Goal: Task Accomplishment & Management: Use online tool/utility

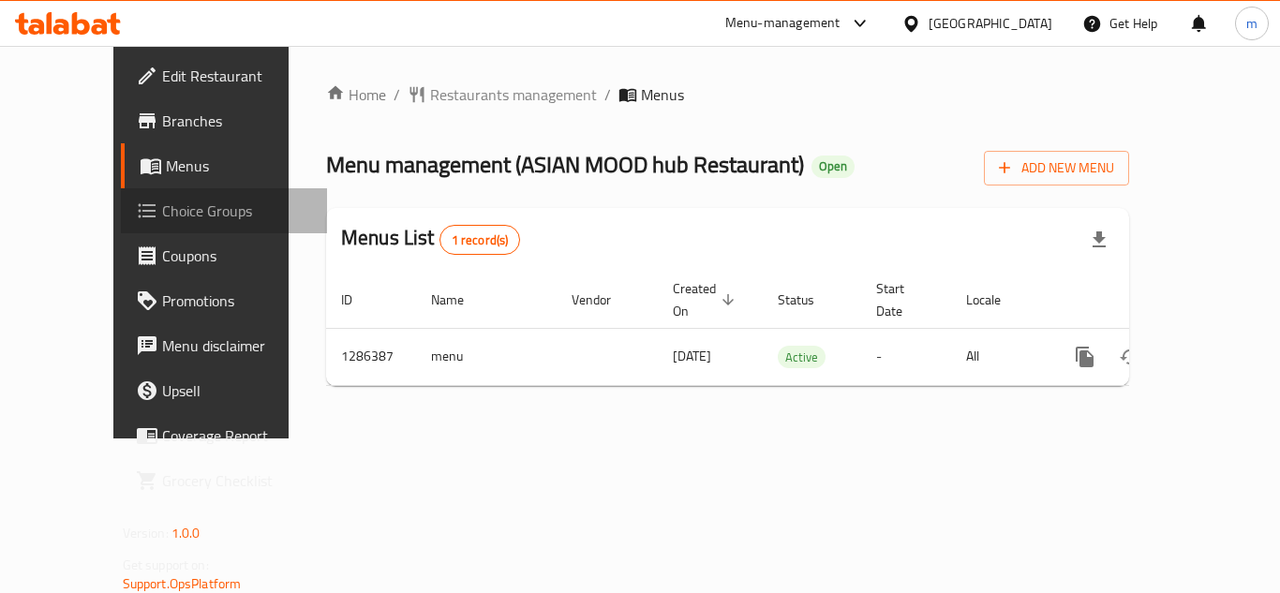
click at [162, 220] on span "Choice Groups" at bounding box center [237, 211] width 150 height 22
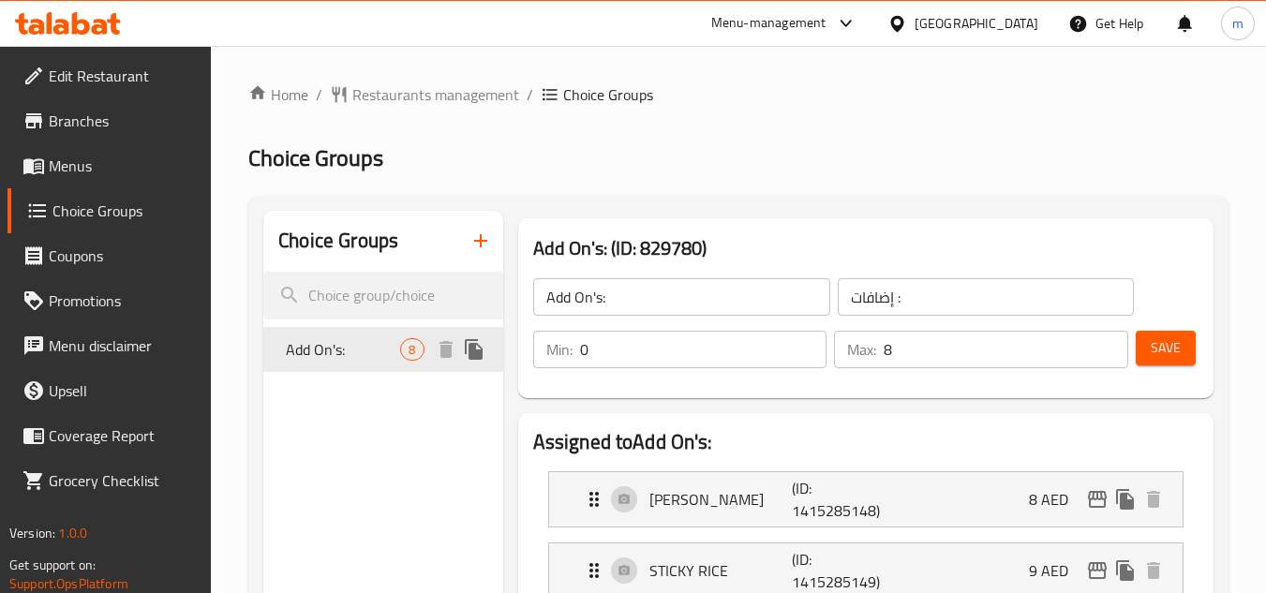
click at [387, 341] on span "Add On's:" at bounding box center [343, 349] width 114 height 22
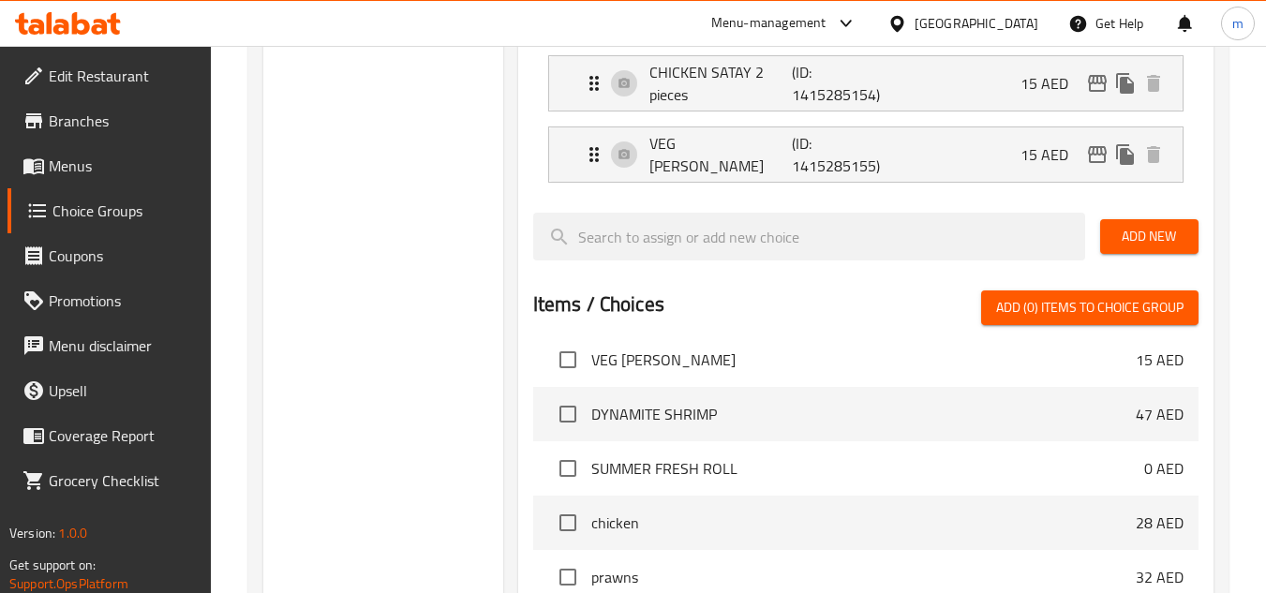
scroll to position [656, 0]
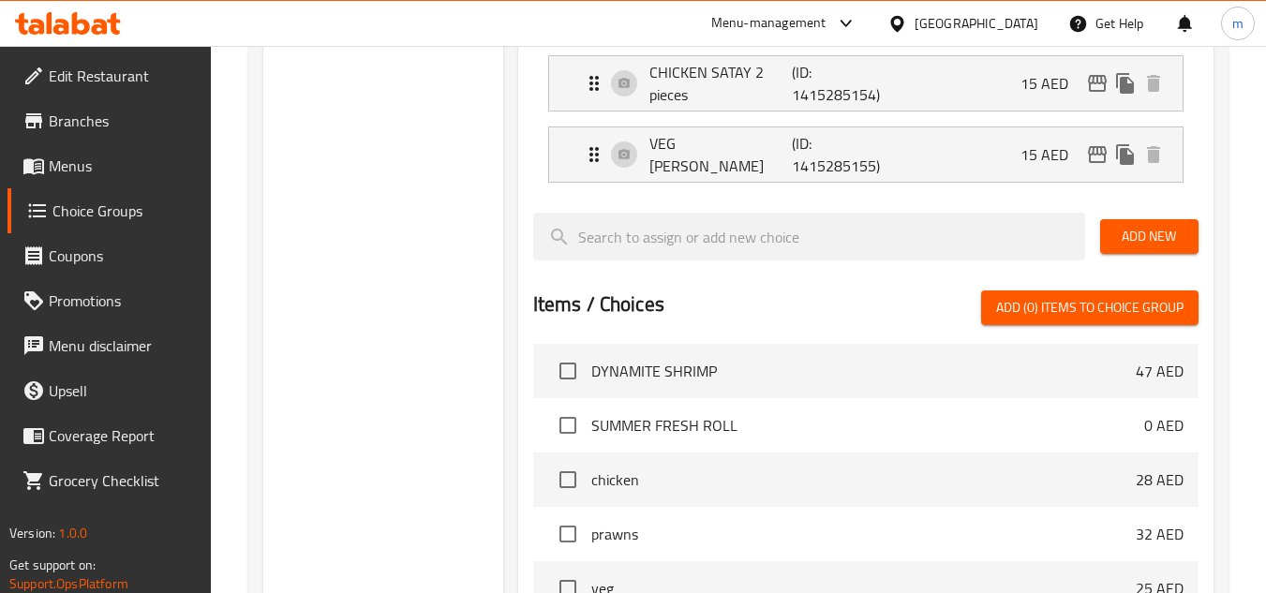
click at [766, 486] on span "chicken" at bounding box center [863, 479] width 544 height 22
click at [708, 492] on li "chicken 28 AED" at bounding box center [865, 480] width 665 height 54
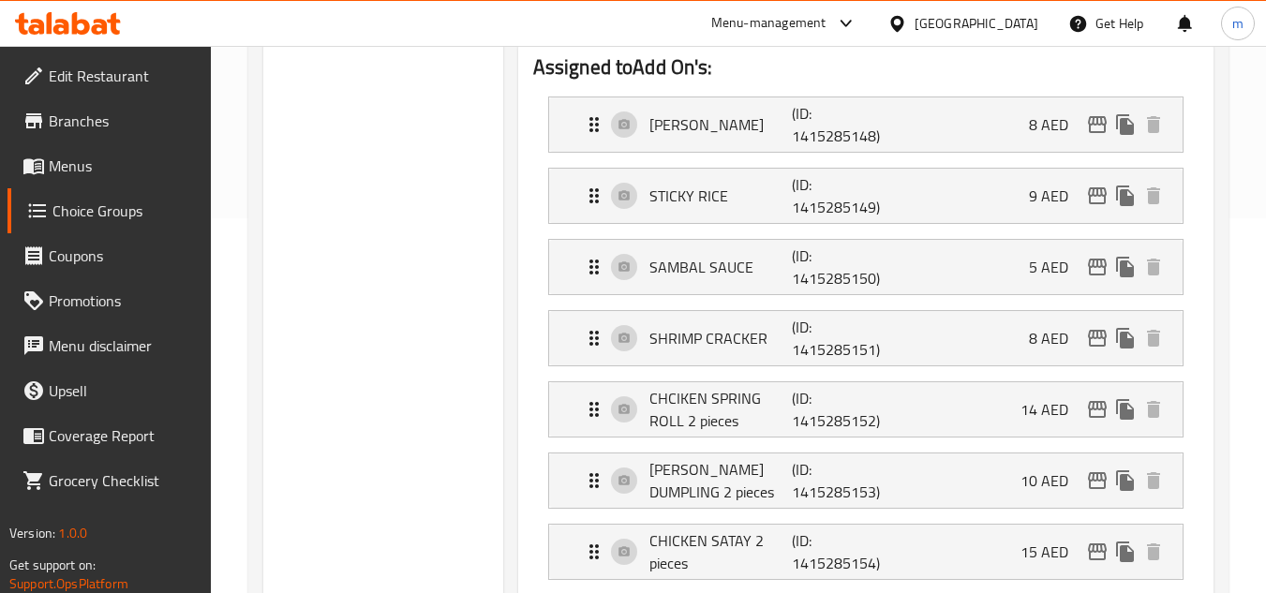
scroll to position [0, 0]
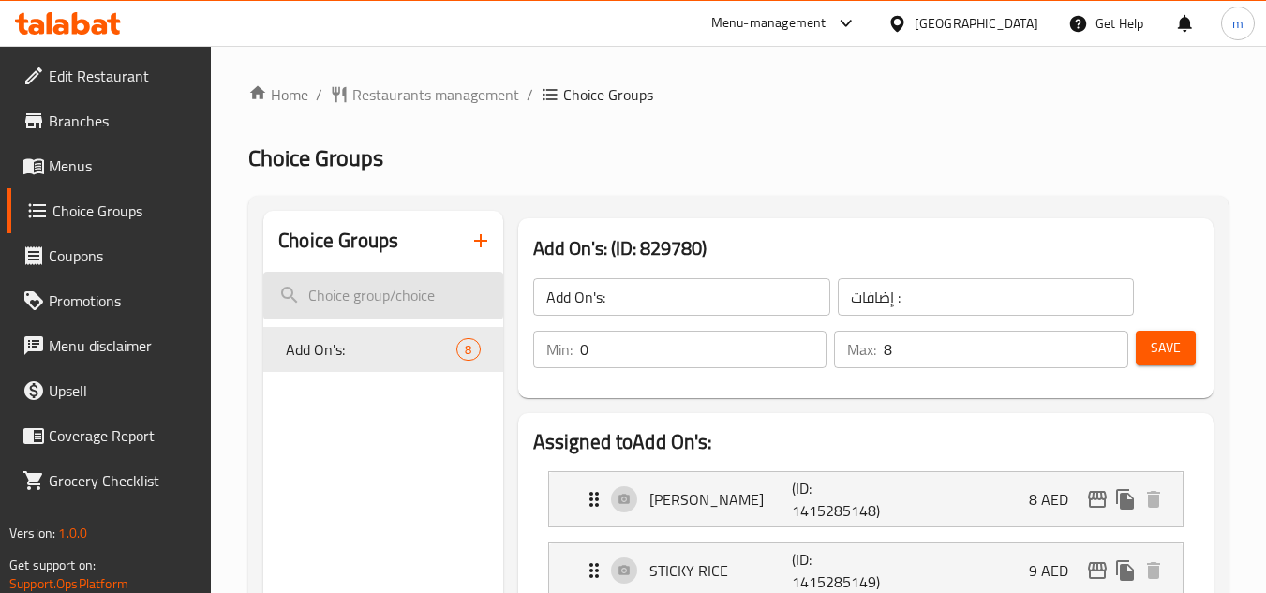
click at [375, 289] on input "search" at bounding box center [382, 296] width 239 height 48
type input "c"
drag, startPoint x: 578, startPoint y: 75, endPoint x: 579, endPoint y: 91, distance: 16.0
click at [579, 91] on span "Choice Groups" at bounding box center [608, 94] width 90 height 22
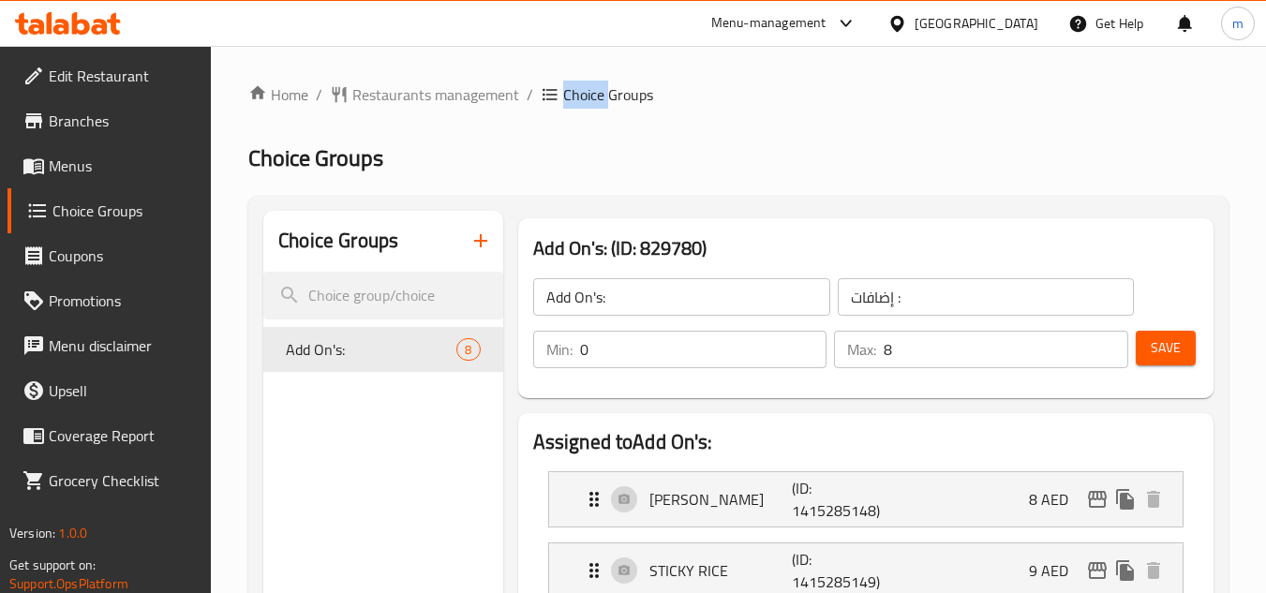
click at [579, 91] on span "Choice Groups" at bounding box center [608, 94] width 90 height 22
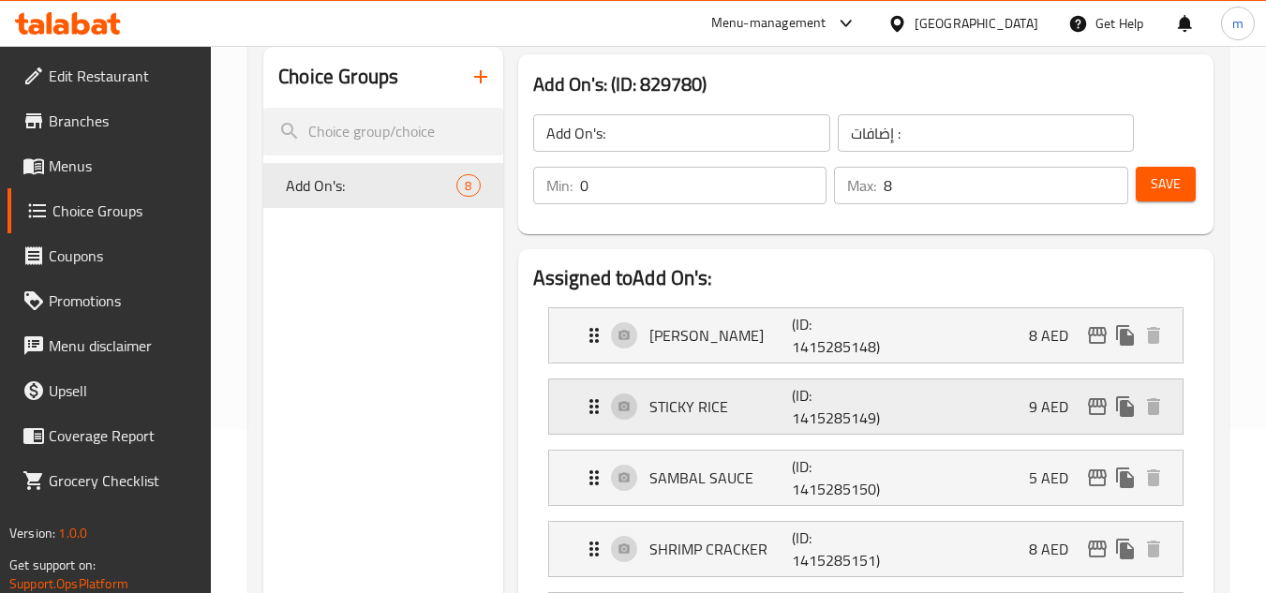
scroll to position [94, 0]
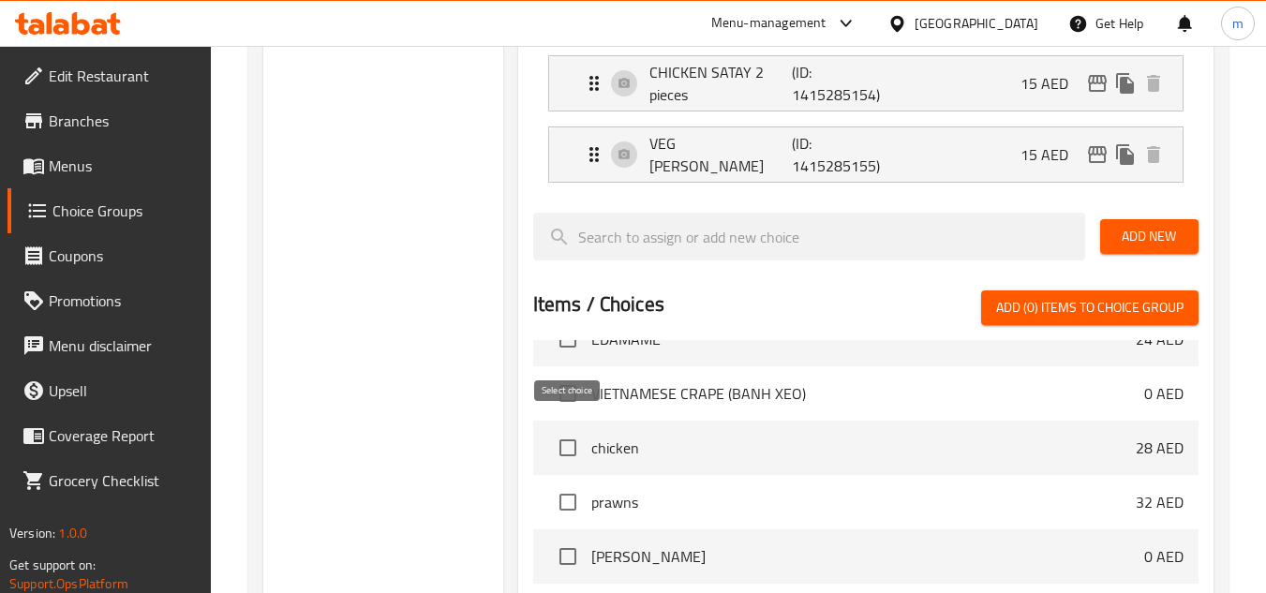
scroll to position [1124, 0]
click at [572, 442] on input "checkbox" at bounding box center [567, 445] width 39 height 39
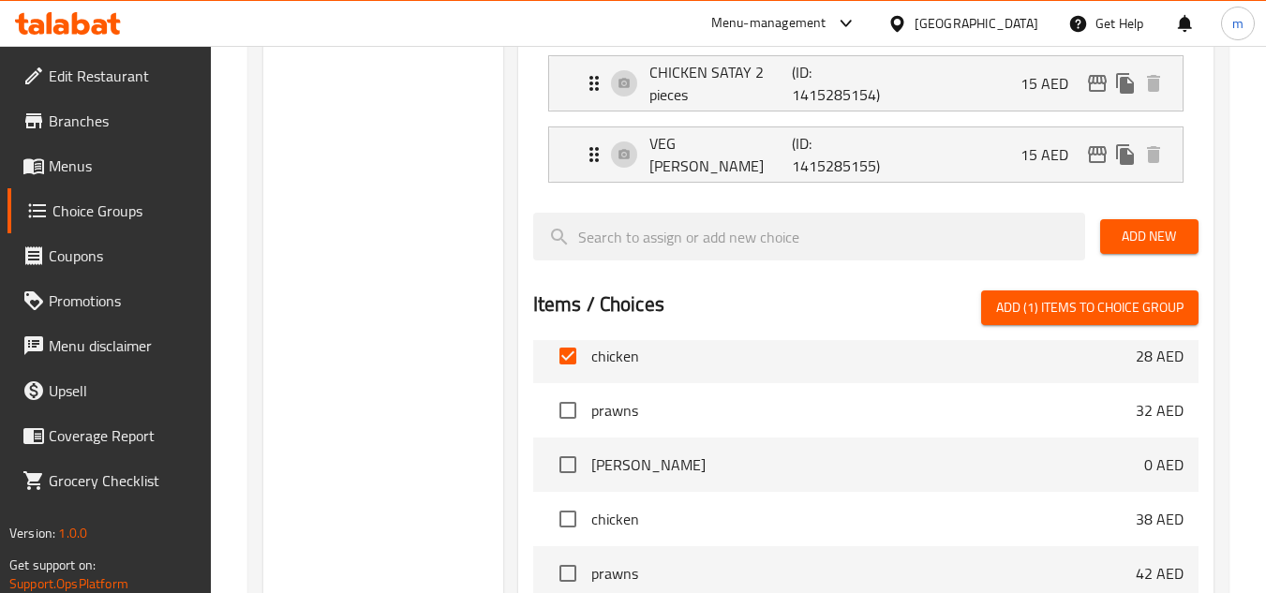
scroll to position [1218, 0]
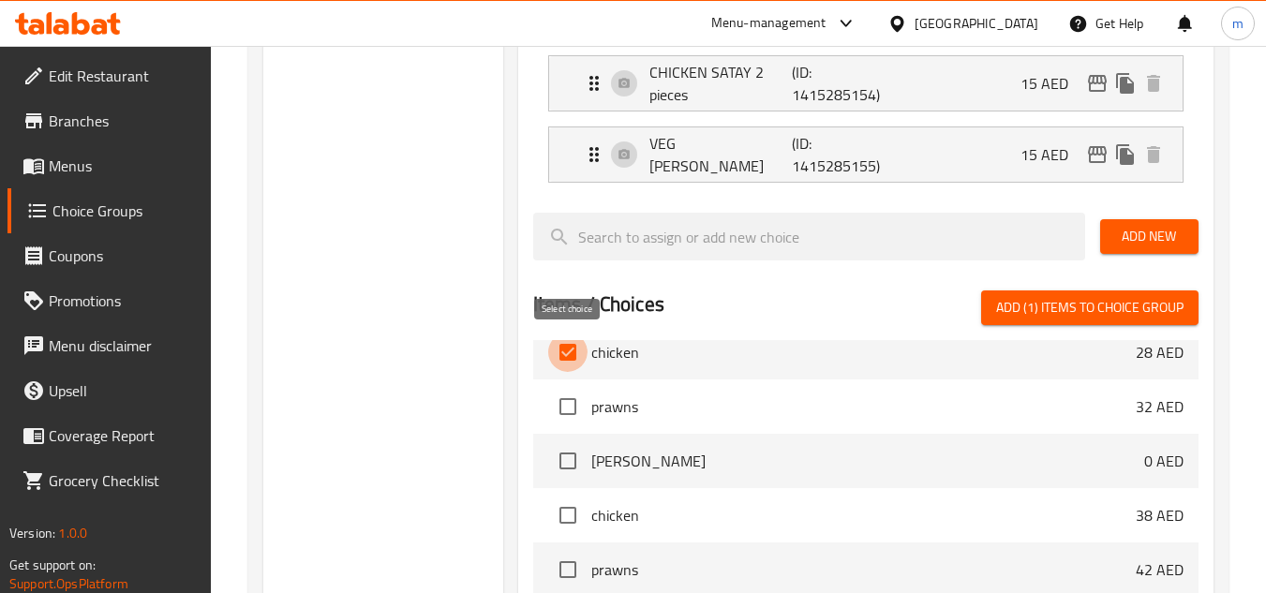
click at [567, 358] on input "checkbox" at bounding box center [567, 352] width 39 height 39
checkbox input "false"
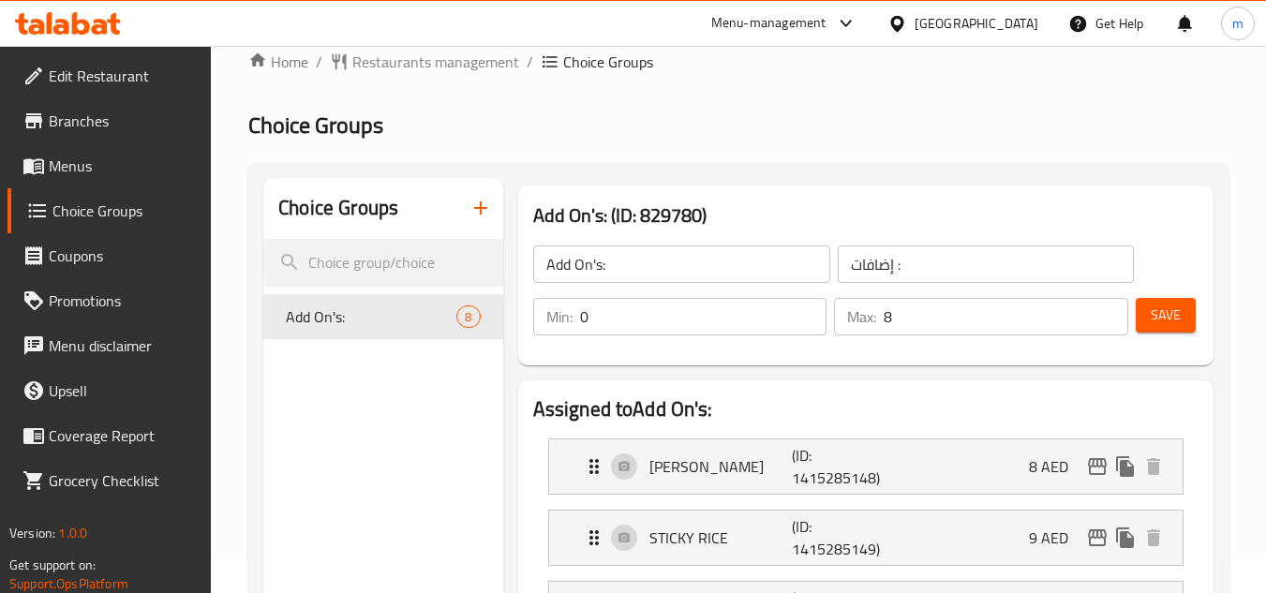
scroll to position [0, 0]
